Goal: Task Accomplishment & Management: Use online tool/utility

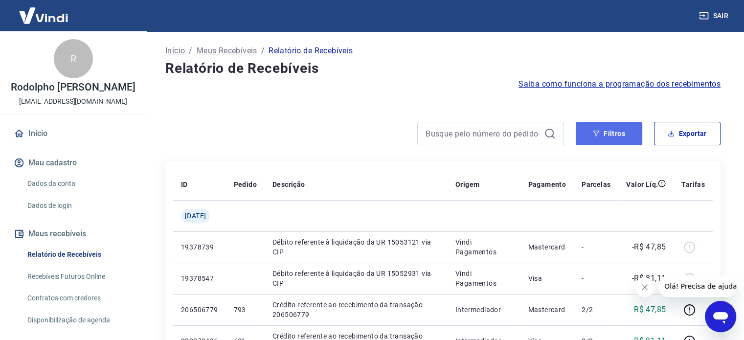
click at [616, 128] on button "Filtros" at bounding box center [608, 133] width 66 height 23
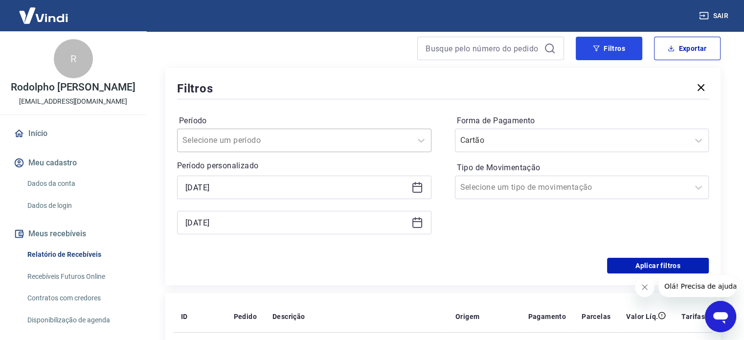
scroll to position [98, 0]
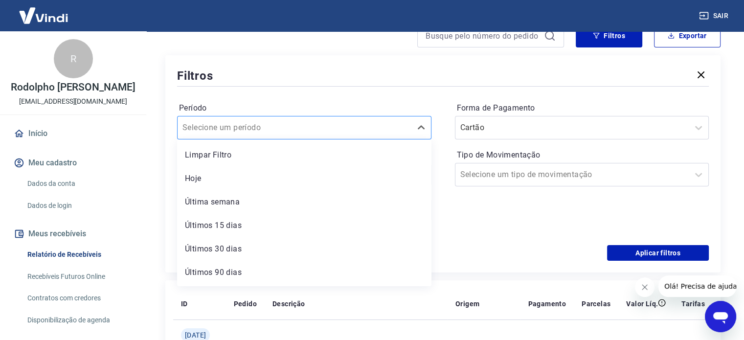
click at [409, 129] on div "Selecione um período" at bounding box center [294, 128] width 234 height 18
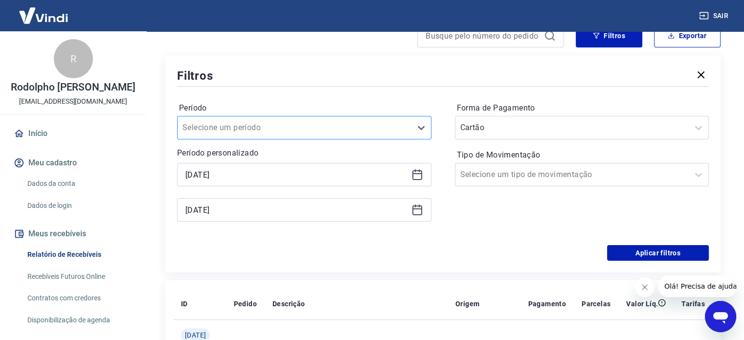
click at [409, 128] on div "Selecione um período" at bounding box center [294, 128] width 234 height 18
click at [416, 172] on icon at bounding box center [417, 175] width 12 height 12
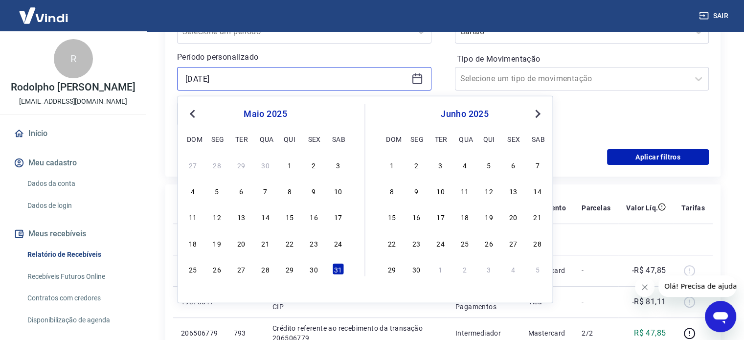
scroll to position [196, 0]
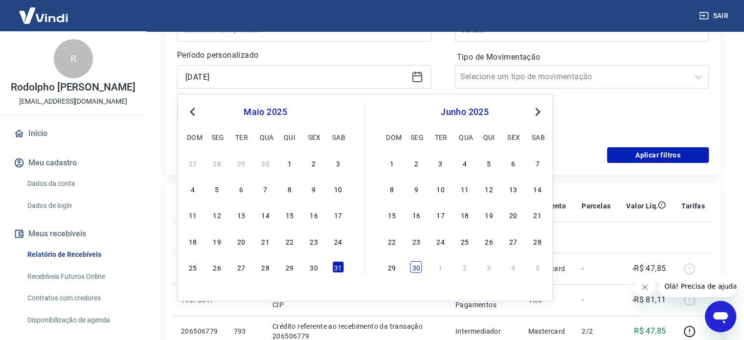
click at [414, 267] on div "30" at bounding box center [416, 267] width 12 height 12
type input "30/06/2025"
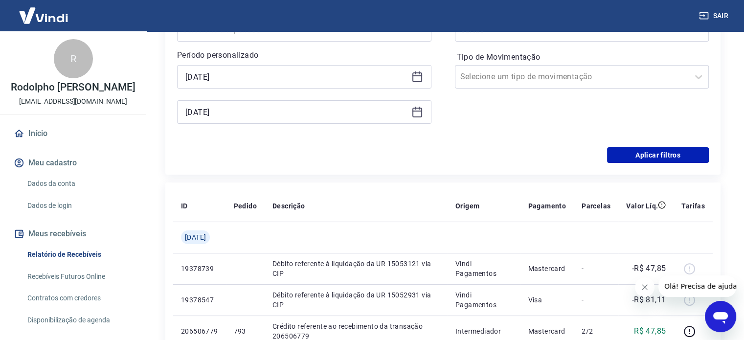
click at [418, 116] on icon at bounding box center [417, 112] width 12 height 12
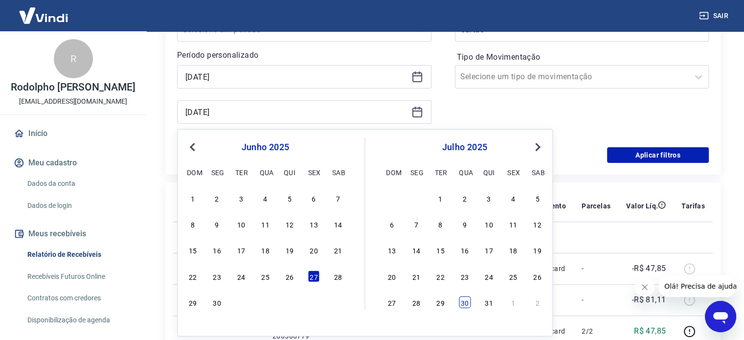
click at [462, 303] on div "30" at bounding box center [465, 302] width 12 height 12
type input "30/07/2025"
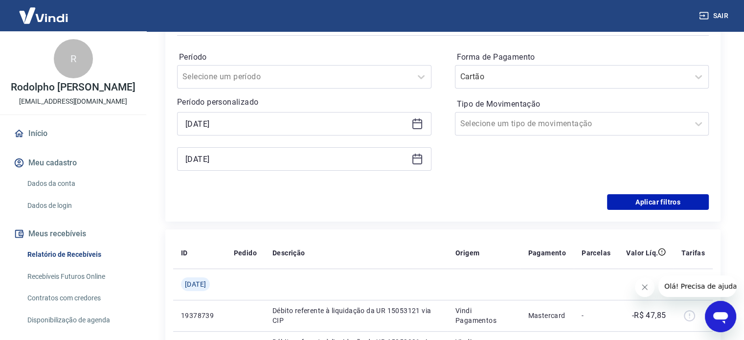
scroll to position [147, 0]
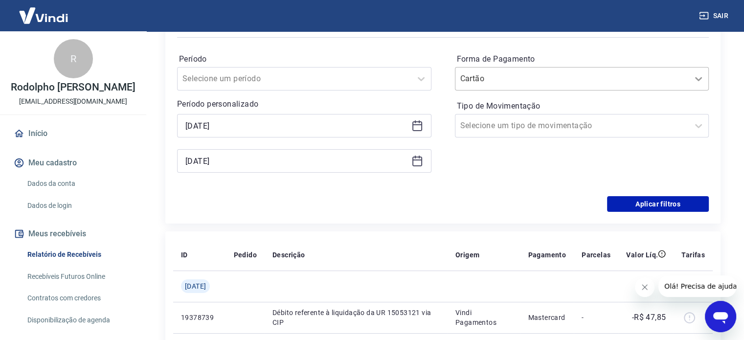
click at [693, 84] on icon at bounding box center [698, 79] width 12 height 12
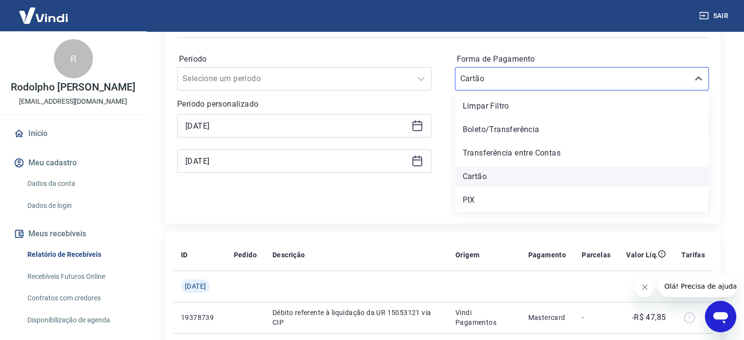
click at [473, 182] on div "Cartão" at bounding box center [582, 177] width 254 height 20
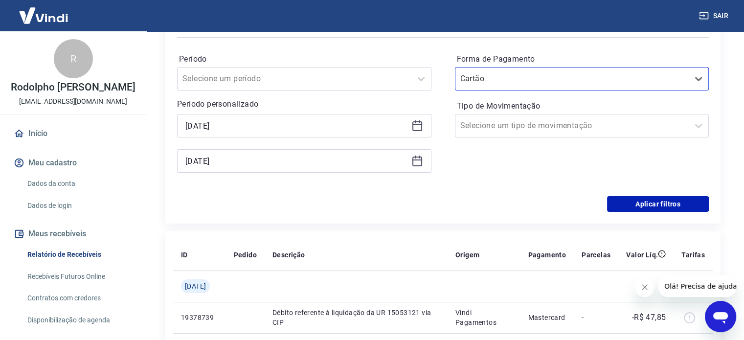
click at [399, 199] on div "Aplicar filtros" at bounding box center [442, 204] width 531 height 16
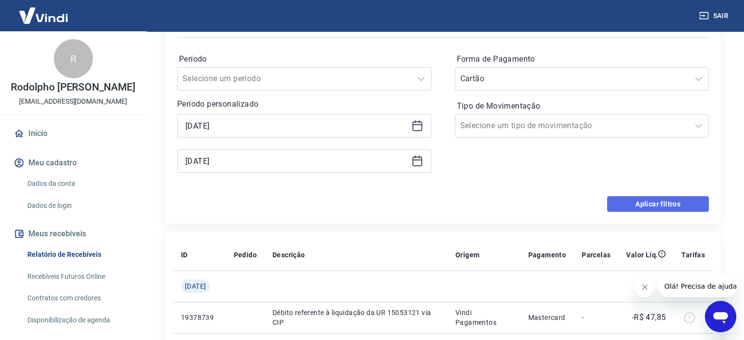
click at [658, 206] on button "Aplicar filtros" at bounding box center [658, 204] width 102 height 16
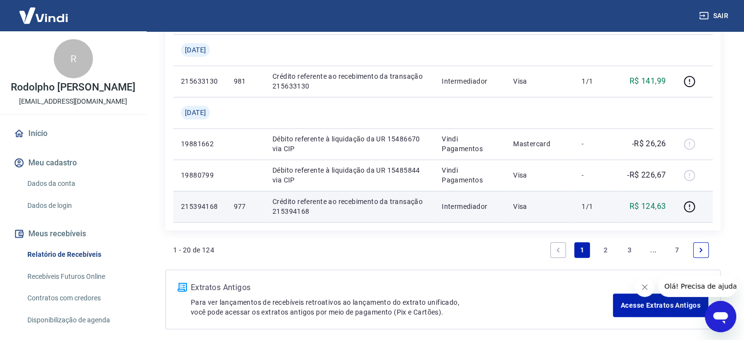
scroll to position [802, 0]
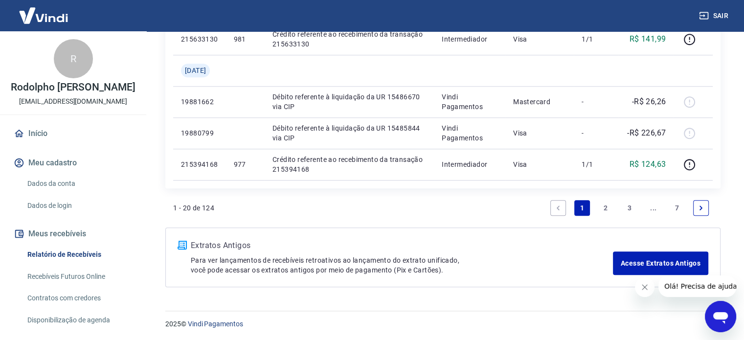
click at [670, 208] on link "7" at bounding box center [677, 208] width 16 height 16
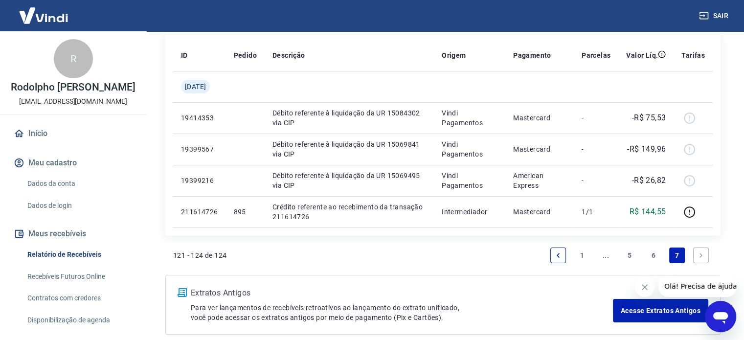
scroll to position [128, 0]
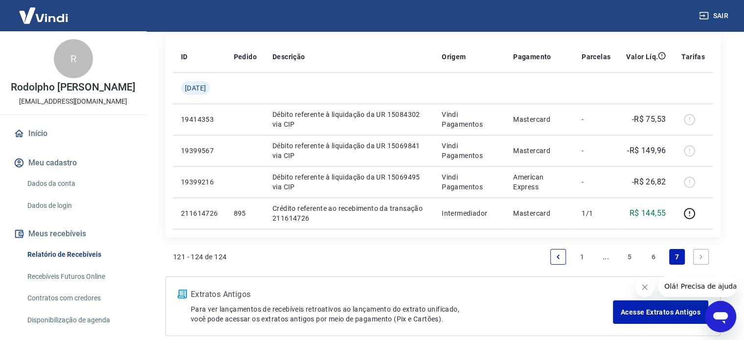
click at [651, 254] on link "6" at bounding box center [653, 257] width 16 height 16
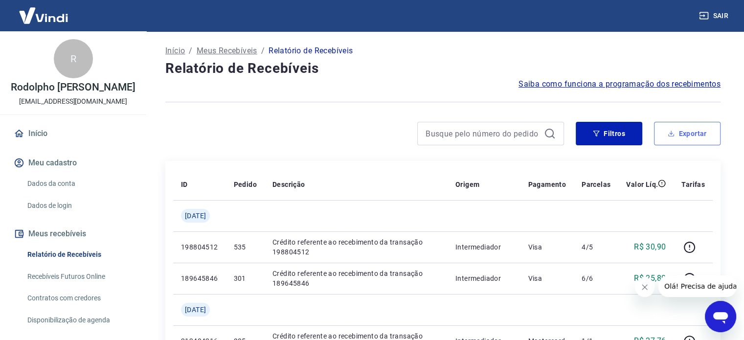
click at [695, 132] on button "Exportar" at bounding box center [687, 133] width 66 height 23
type input "30/06/2025"
type input "30/07/2025"
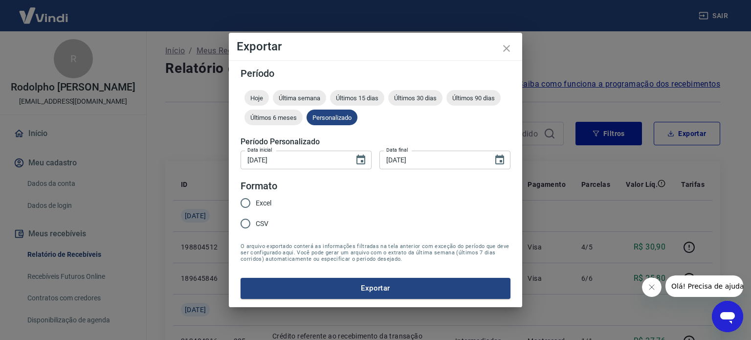
click at [247, 202] on input "Excel" at bounding box center [245, 203] width 21 height 21
radio input "true"
click at [373, 287] on button "Exportar" at bounding box center [376, 288] width 270 height 21
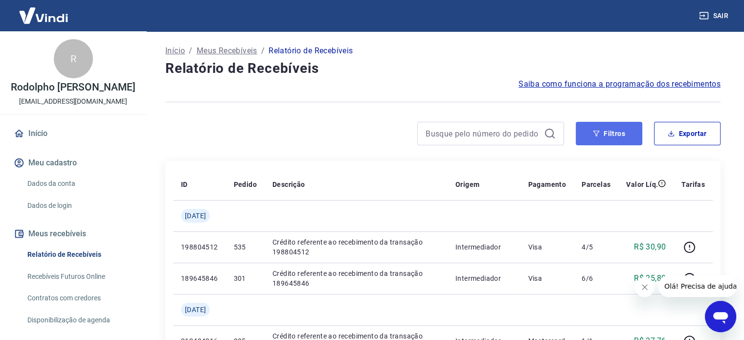
click at [600, 144] on button "Filtros" at bounding box center [608, 133] width 66 height 23
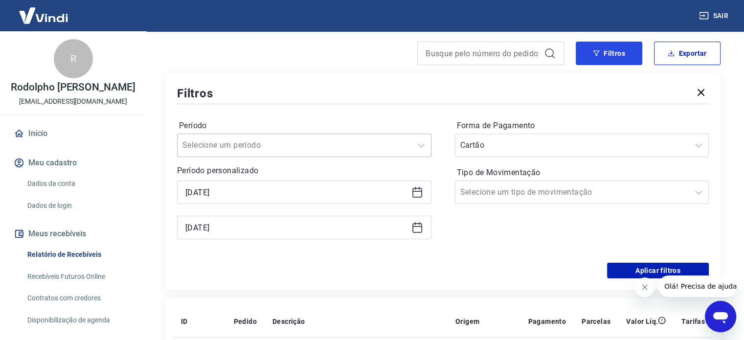
scroll to position [98, 0]
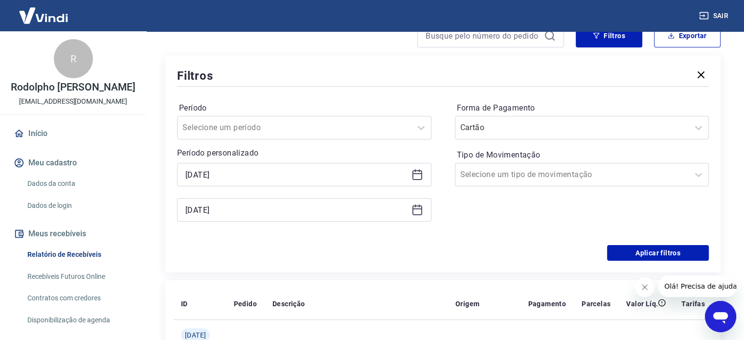
click at [413, 172] on icon at bounding box center [417, 175] width 12 height 12
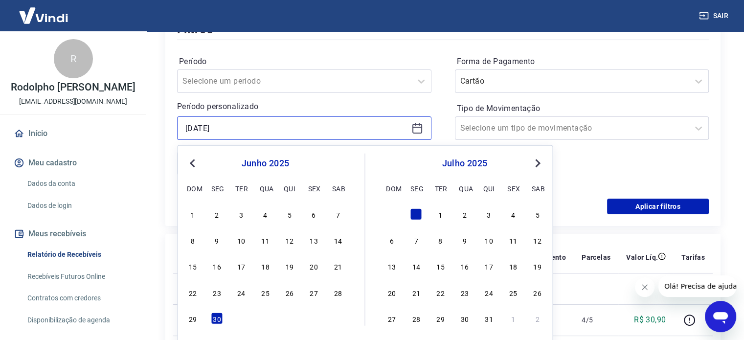
scroll to position [147, 0]
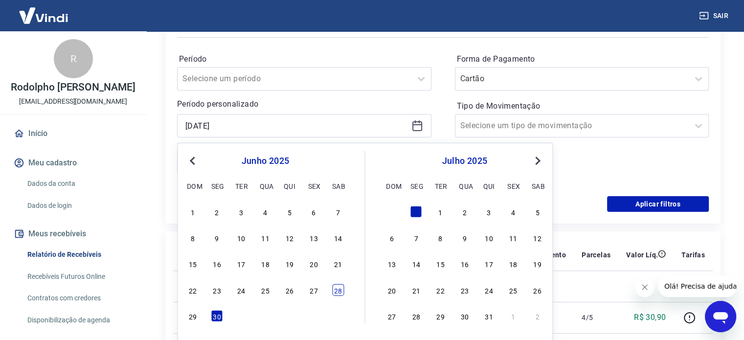
click at [342, 289] on div "28" at bounding box center [338, 290] width 12 height 12
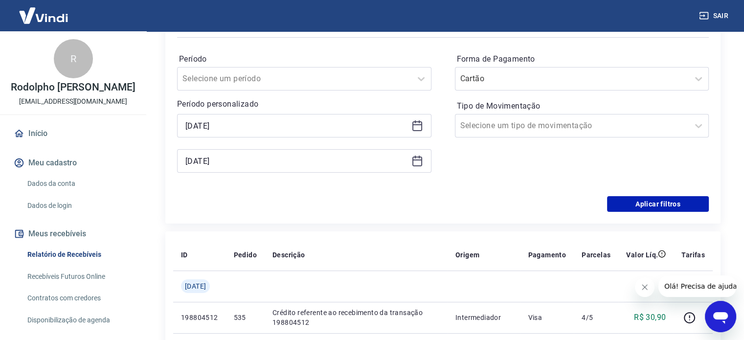
click at [419, 126] on icon at bounding box center [417, 126] width 12 height 12
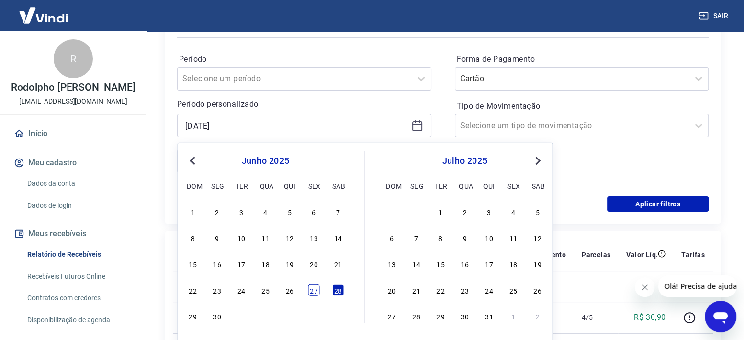
click at [315, 289] on div "27" at bounding box center [313, 290] width 12 height 12
type input "[DATE]"
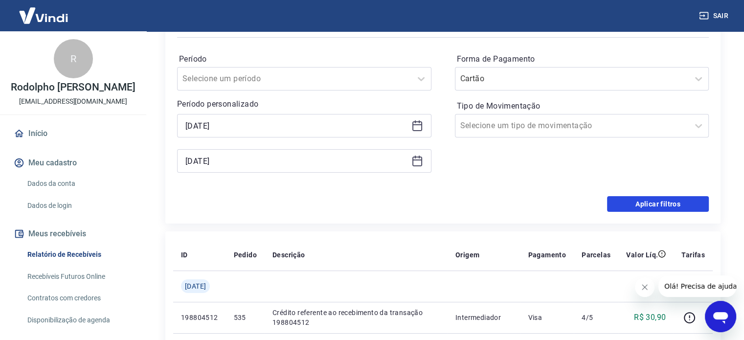
drag, startPoint x: 616, startPoint y: 205, endPoint x: 428, endPoint y: 179, distance: 189.9
click at [617, 205] on button "Aplicar filtros" at bounding box center [658, 204] width 102 height 16
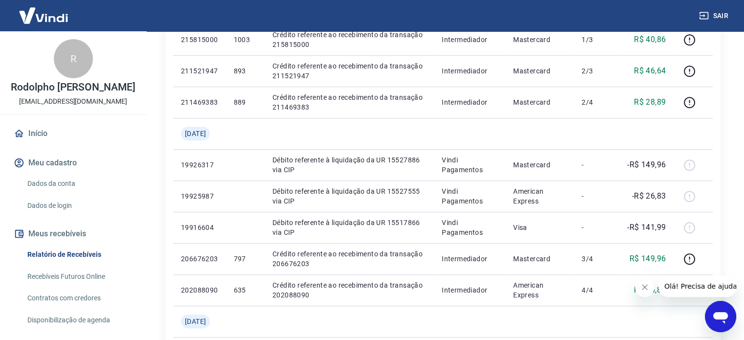
scroll to position [802, 0]
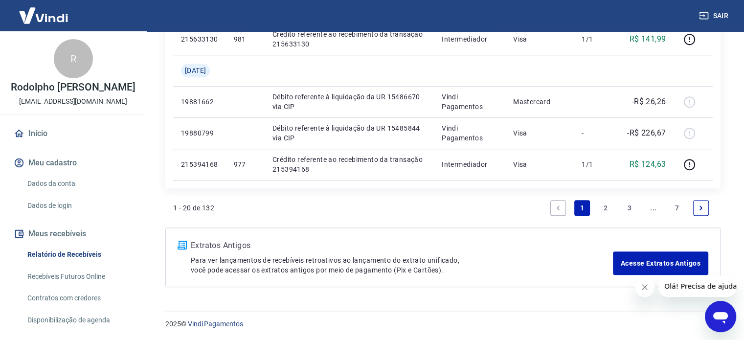
click at [674, 202] on link "7" at bounding box center [677, 208] width 16 height 16
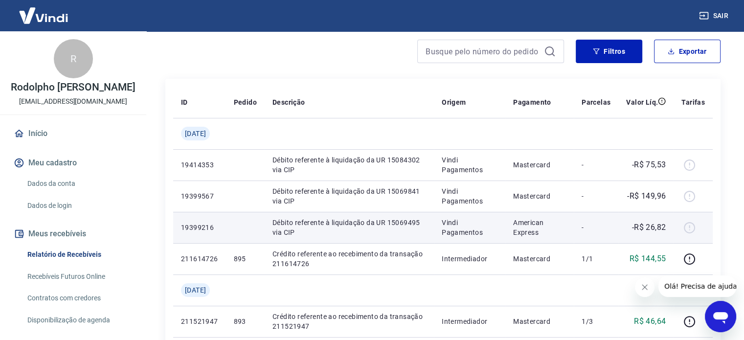
scroll to position [81, 0]
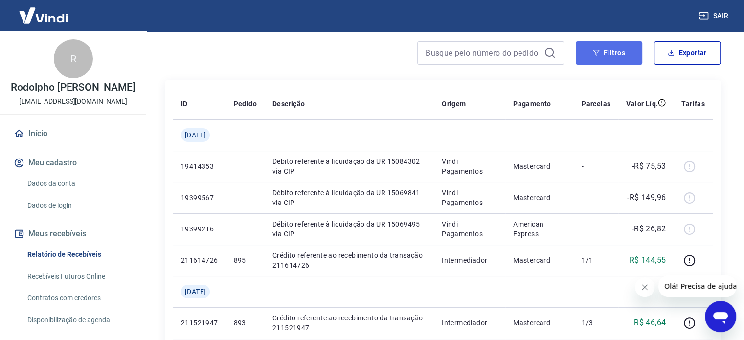
click at [632, 52] on button "Filtros" at bounding box center [608, 52] width 66 height 23
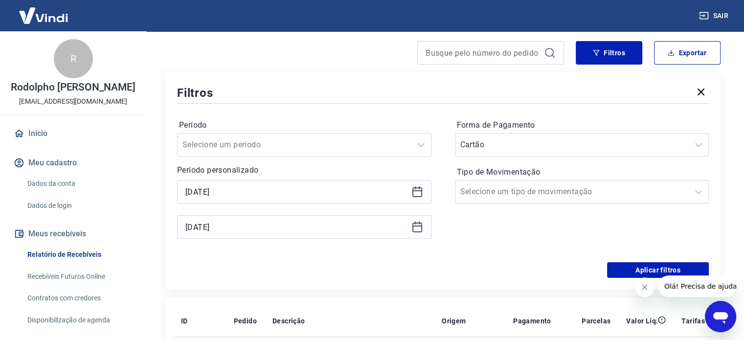
click at [414, 193] on icon at bounding box center [417, 192] width 12 height 12
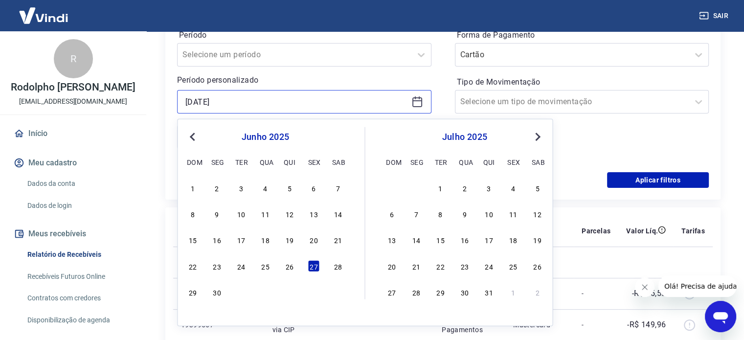
scroll to position [178, 0]
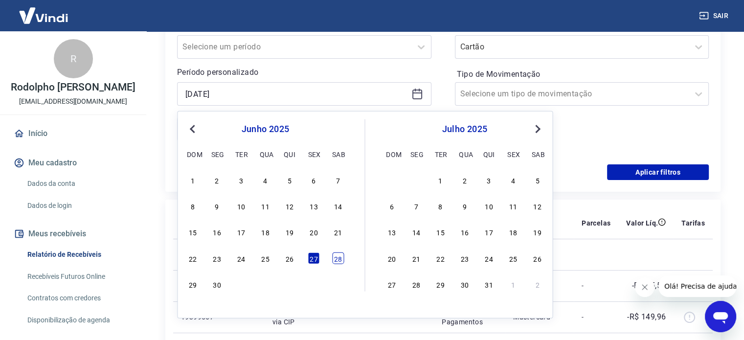
click at [336, 260] on div "28" at bounding box center [338, 258] width 12 height 12
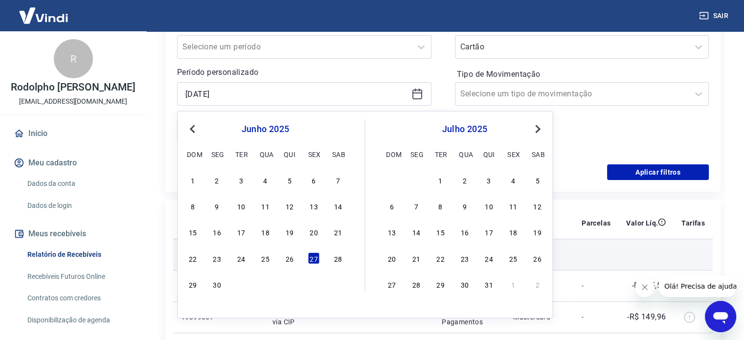
type input "28/06/2025"
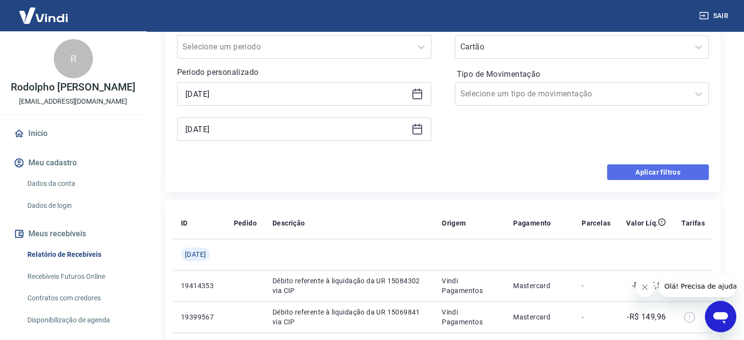
click at [641, 166] on button "Aplicar filtros" at bounding box center [658, 172] width 102 height 16
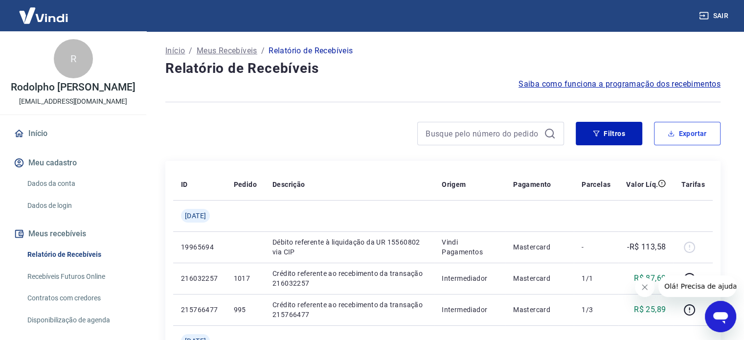
click at [696, 129] on button "Exportar" at bounding box center [687, 133] width 66 height 23
type input "28/06/2025"
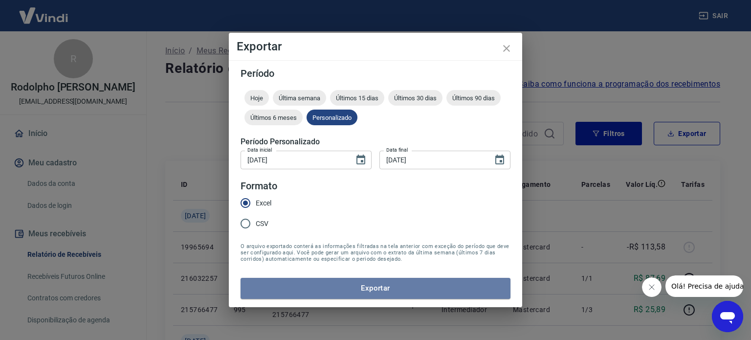
click at [391, 284] on button "Exportar" at bounding box center [376, 288] width 270 height 21
